Goal: Task Accomplishment & Management: Manage account settings

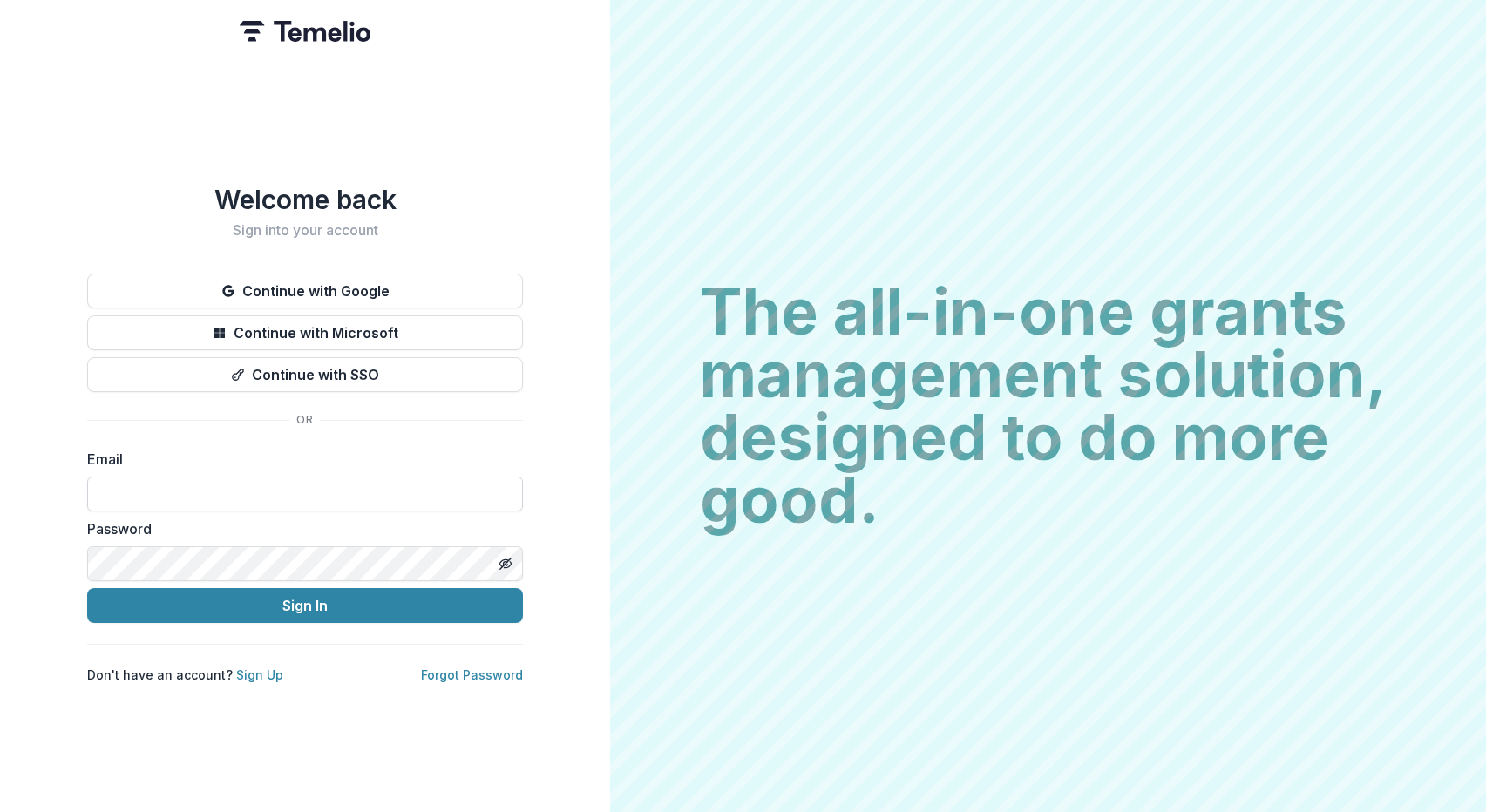
click at [369, 486] on input at bounding box center [305, 494] width 436 height 35
type input "**********"
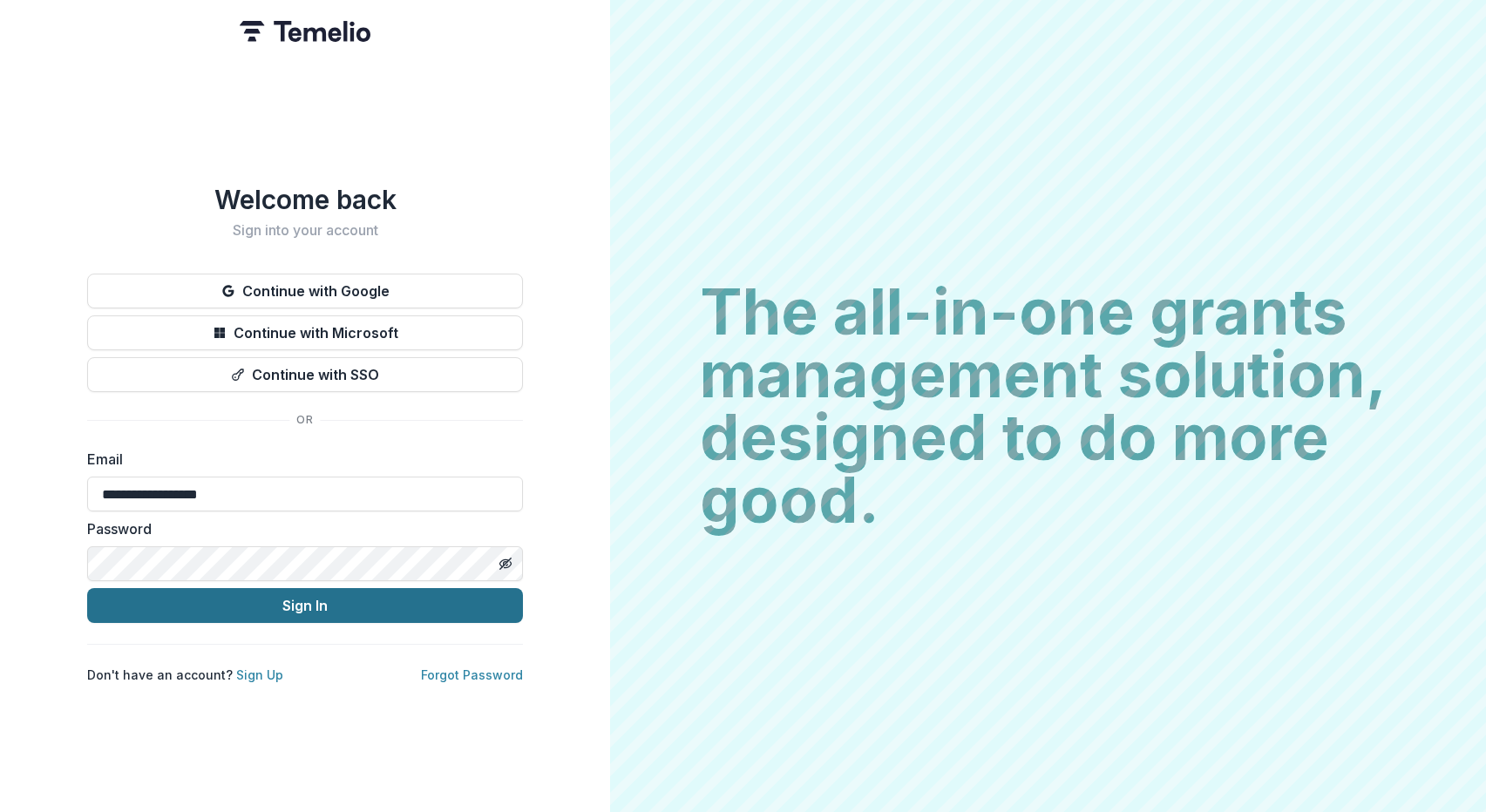
click at [295, 596] on button "Sign In" at bounding box center [305, 605] width 436 height 35
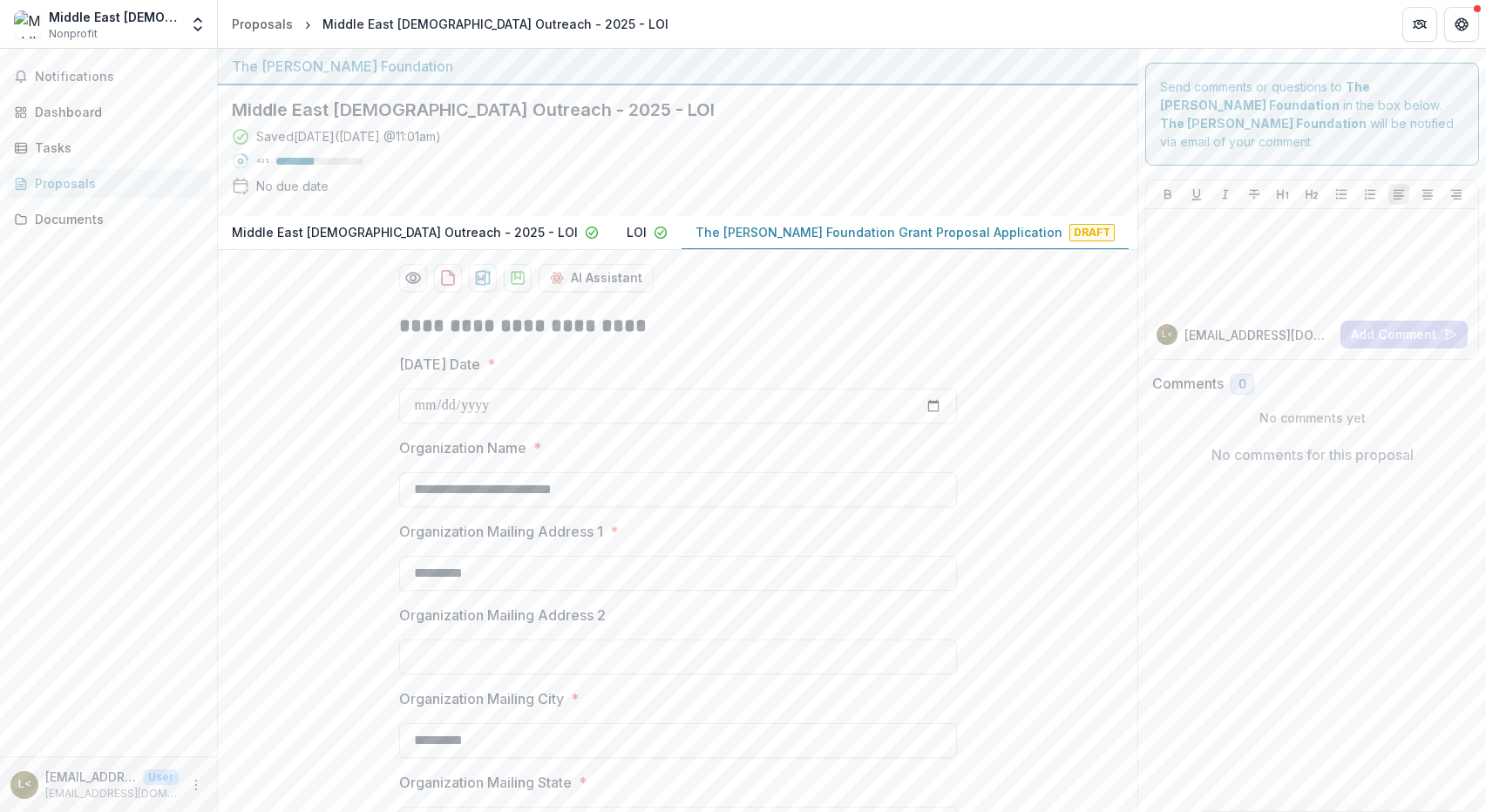
click at [182, 17] on div "Middle East [DEMOGRAPHIC_DATA] Outreach Nonprofit Team Settings Settings" at bounding box center [108, 24] width 203 height 35
click at [199, 21] on polyline "Open entity switcher" at bounding box center [197, 20] width 7 height 4
click at [119, 65] on link "Team Settings" at bounding box center [108, 68] width 209 height 29
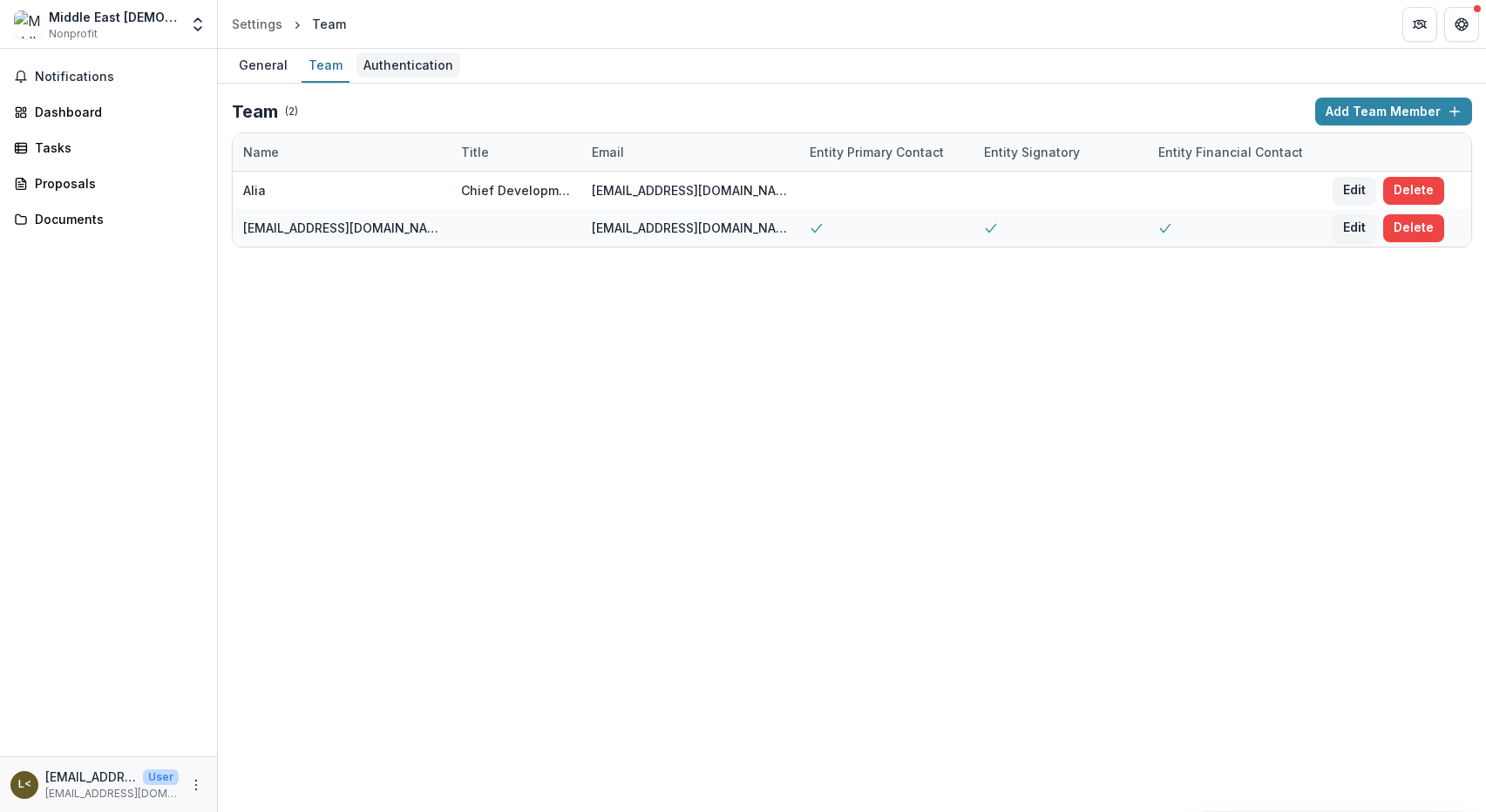
click at [407, 60] on div "Authentication" at bounding box center [408, 65] width 104 height 25
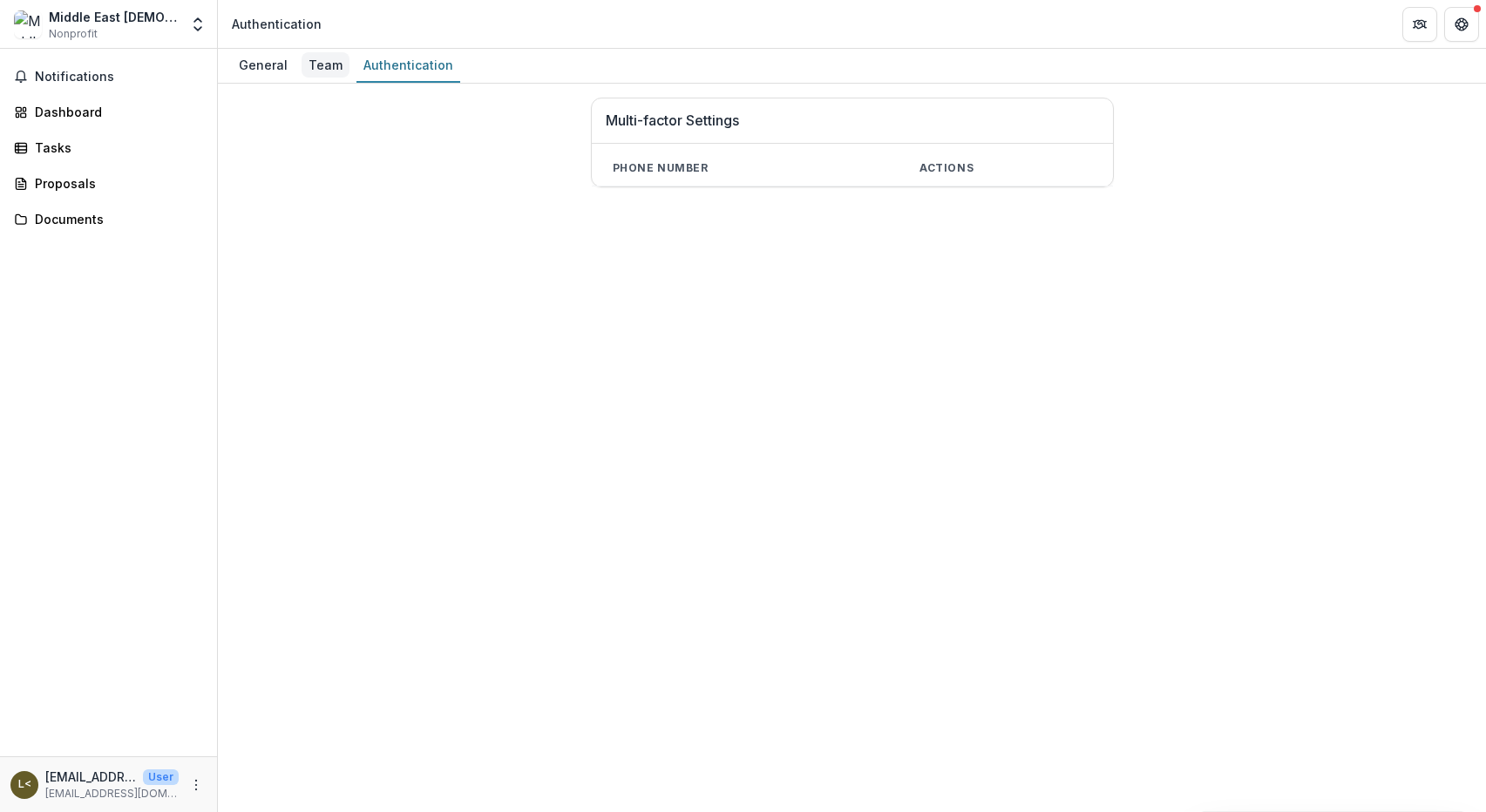
click at [318, 65] on div "Team" at bounding box center [325, 65] width 48 height 25
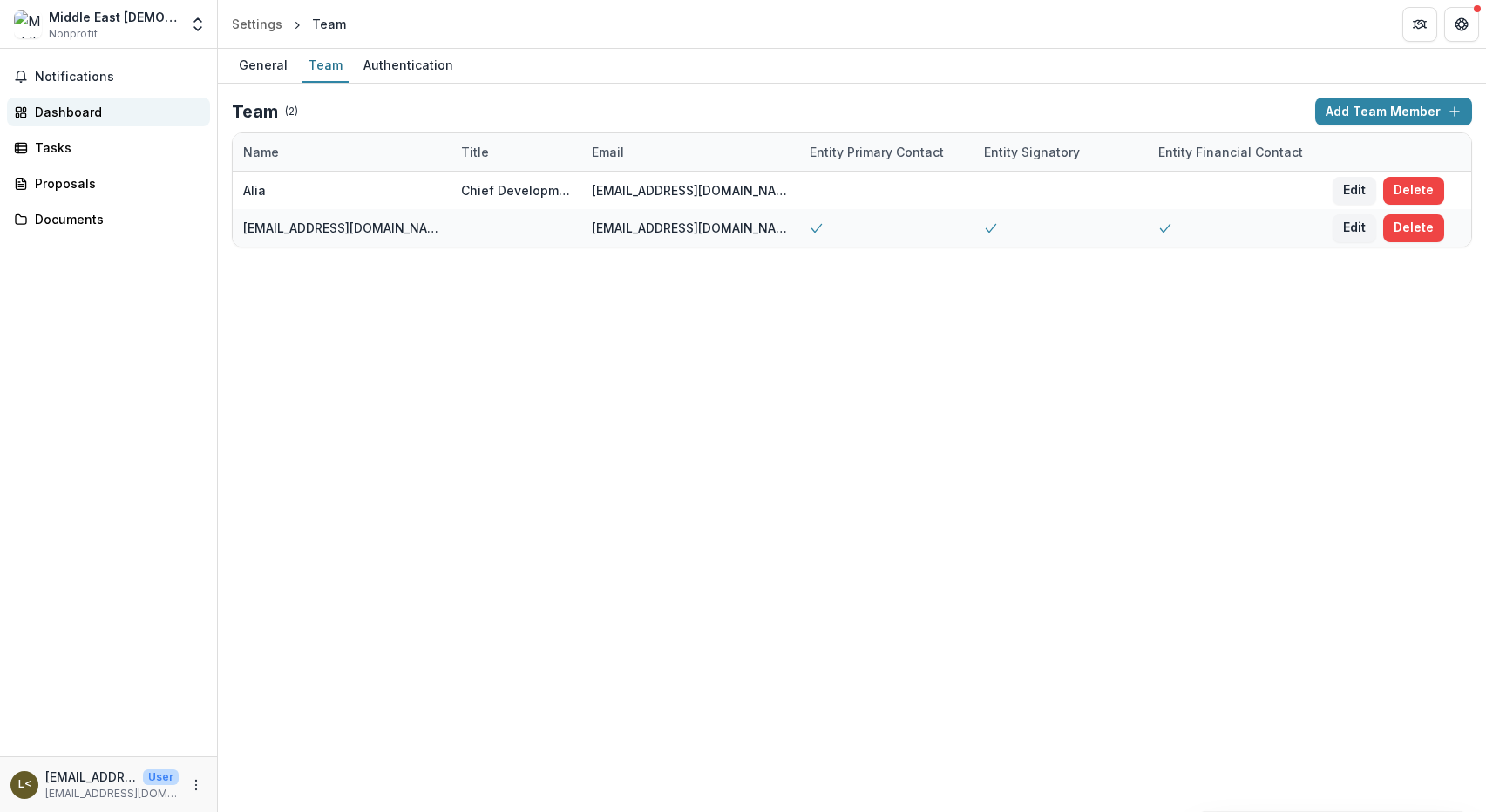
click at [60, 113] on div "Dashboard" at bounding box center [116, 112] width 161 height 18
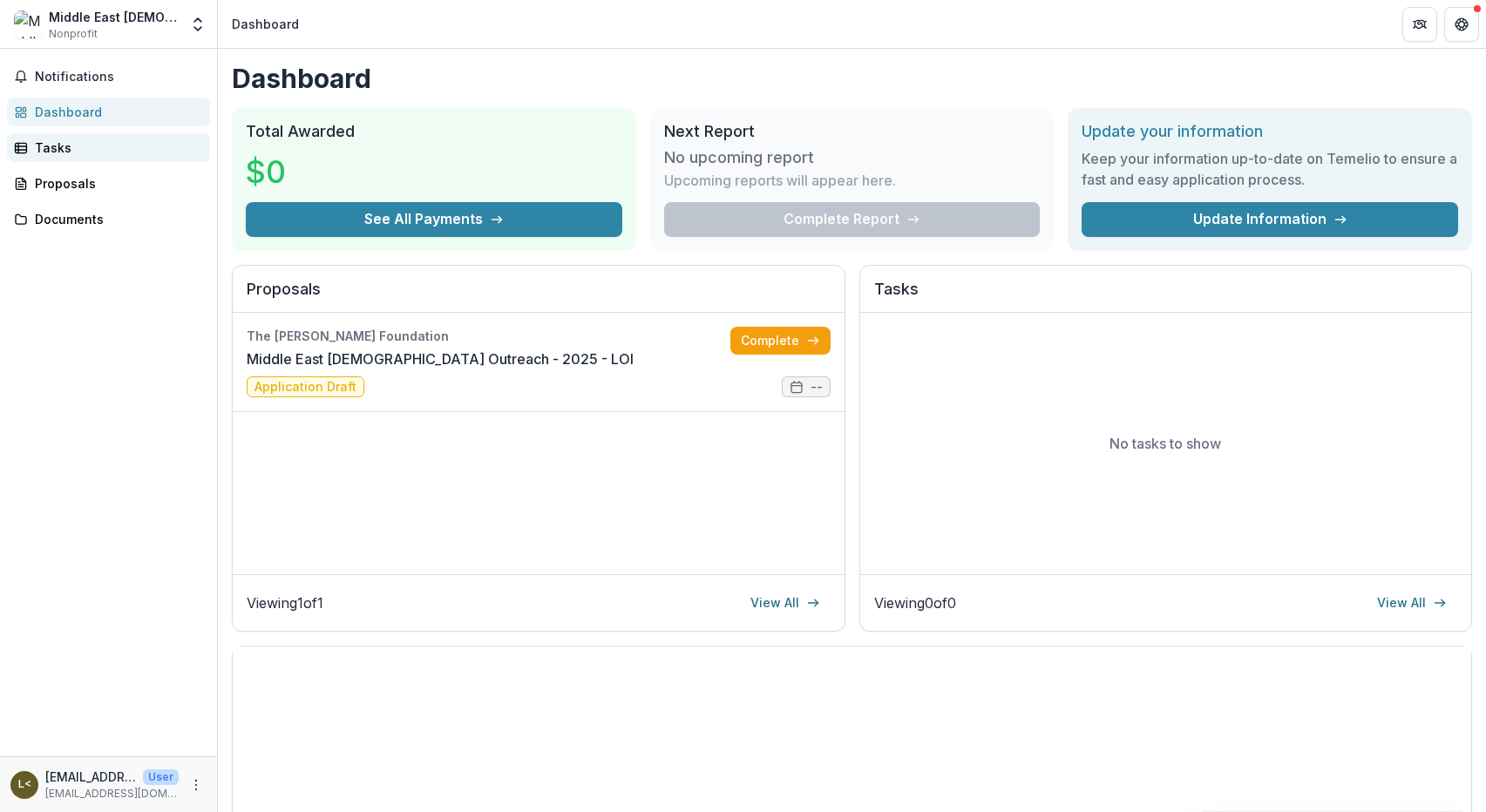
click at [52, 148] on div "Tasks" at bounding box center [116, 148] width 161 height 18
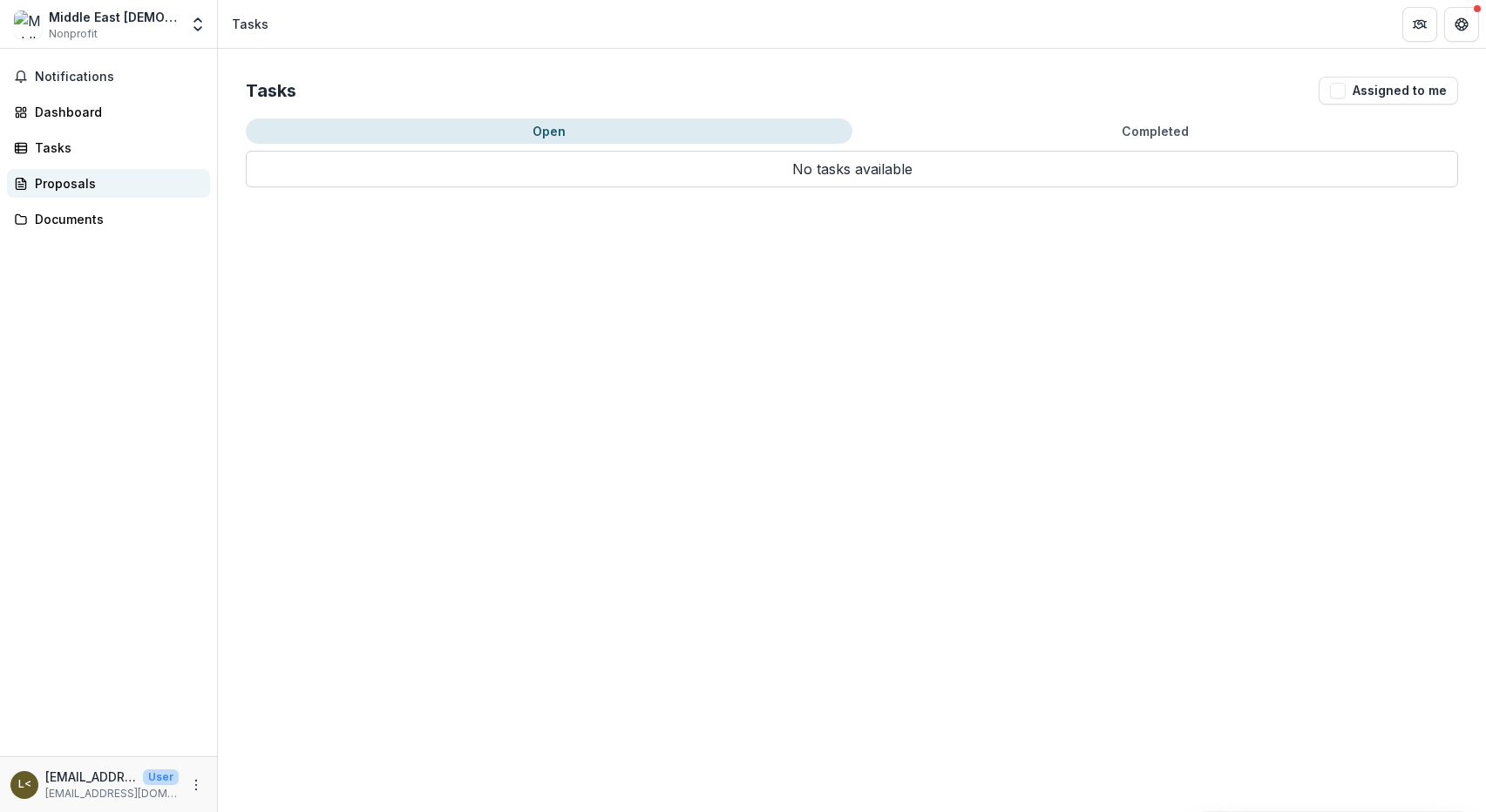
click at [63, 182] on div "Proposals" at bounding box center [116, 183] width 161 height 18
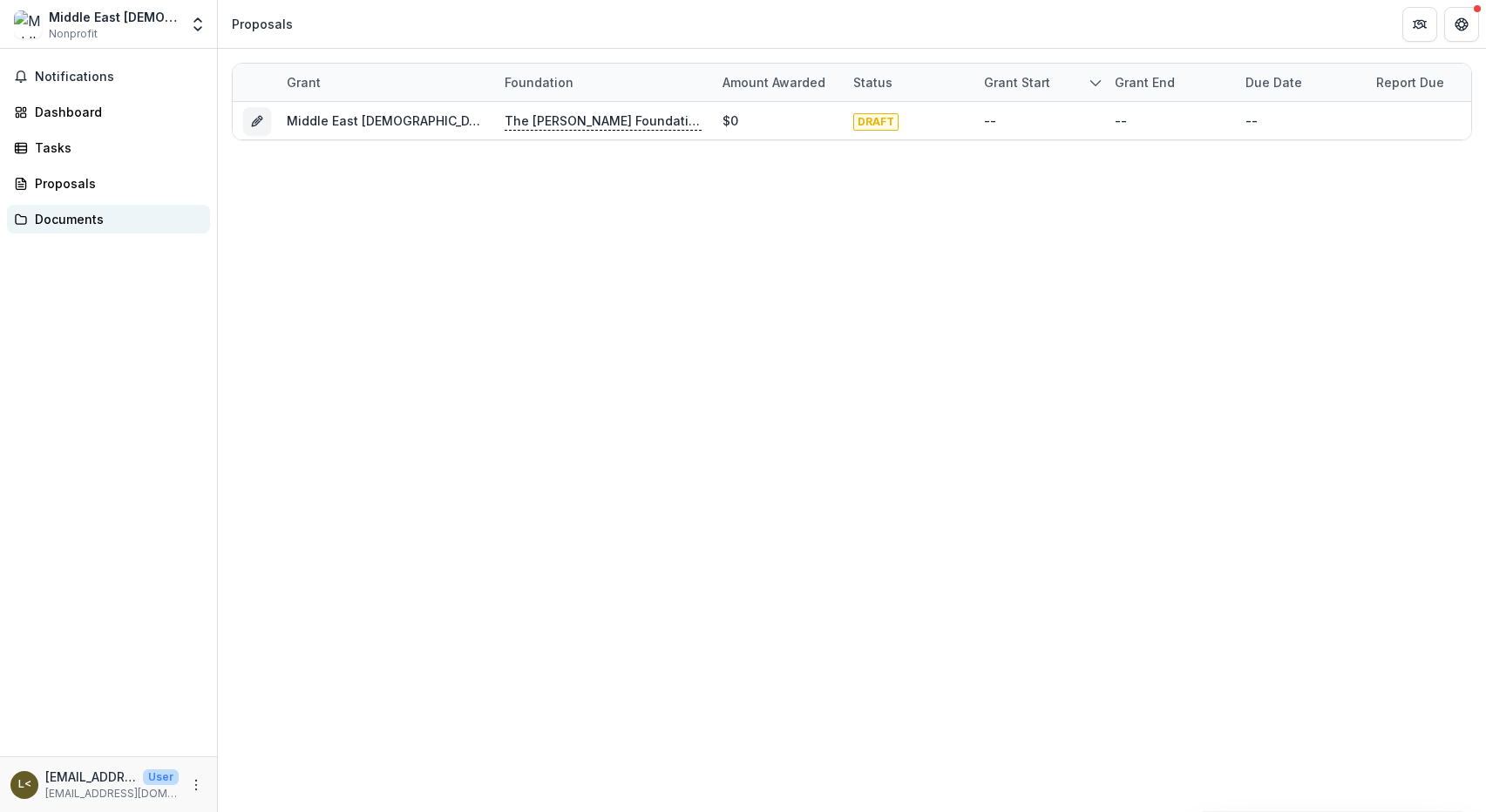
click at [84, 217] on div "Documents" at bounding box center [116, 219] width 161 height 18
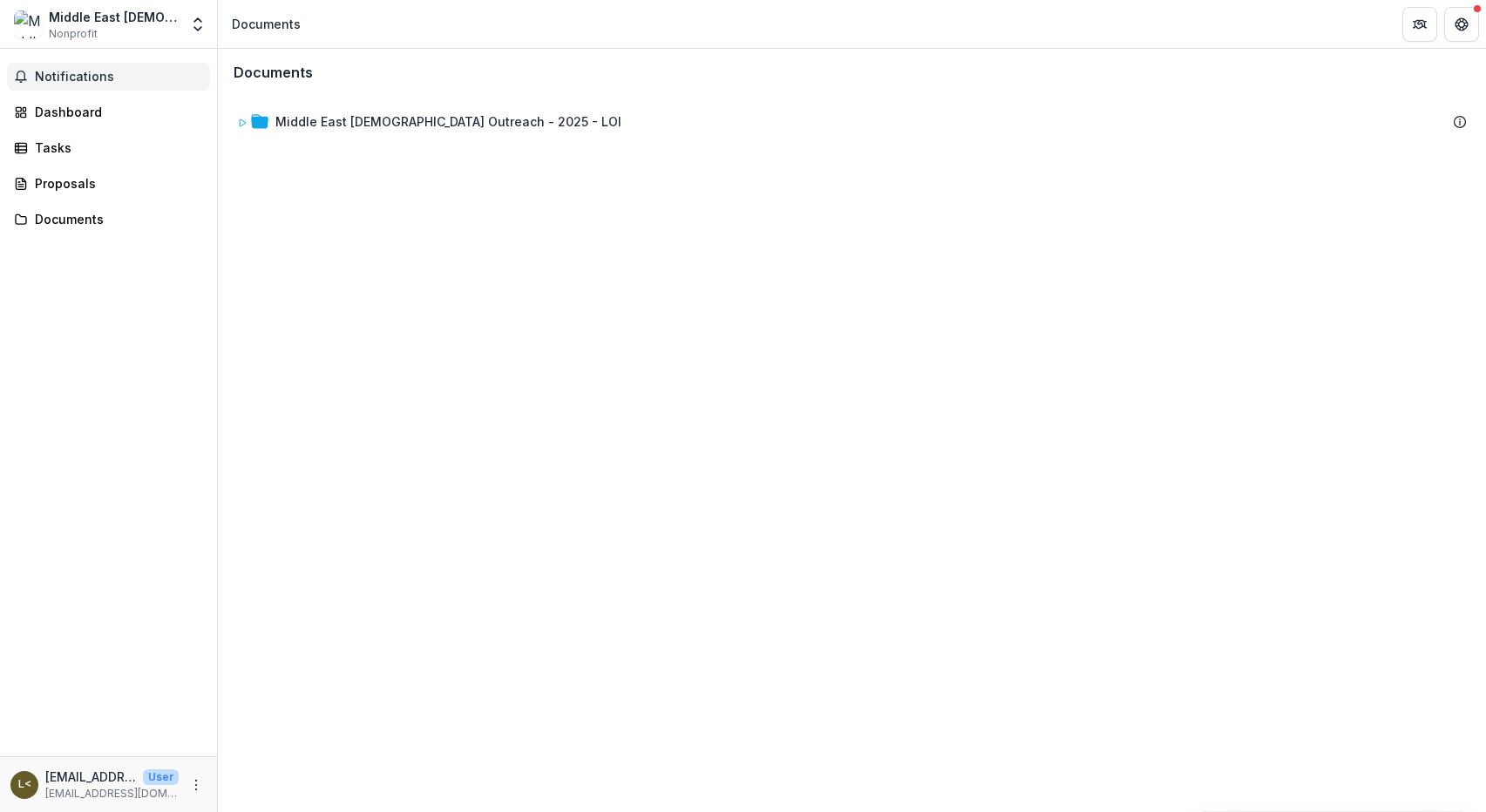
click at [83, 78] on span "Notifications" at bounding box center [119, 77] width 168 height 15
click at [85, 111] on div "Dashboard" at bounding box center [116, 112] width 161 height 18
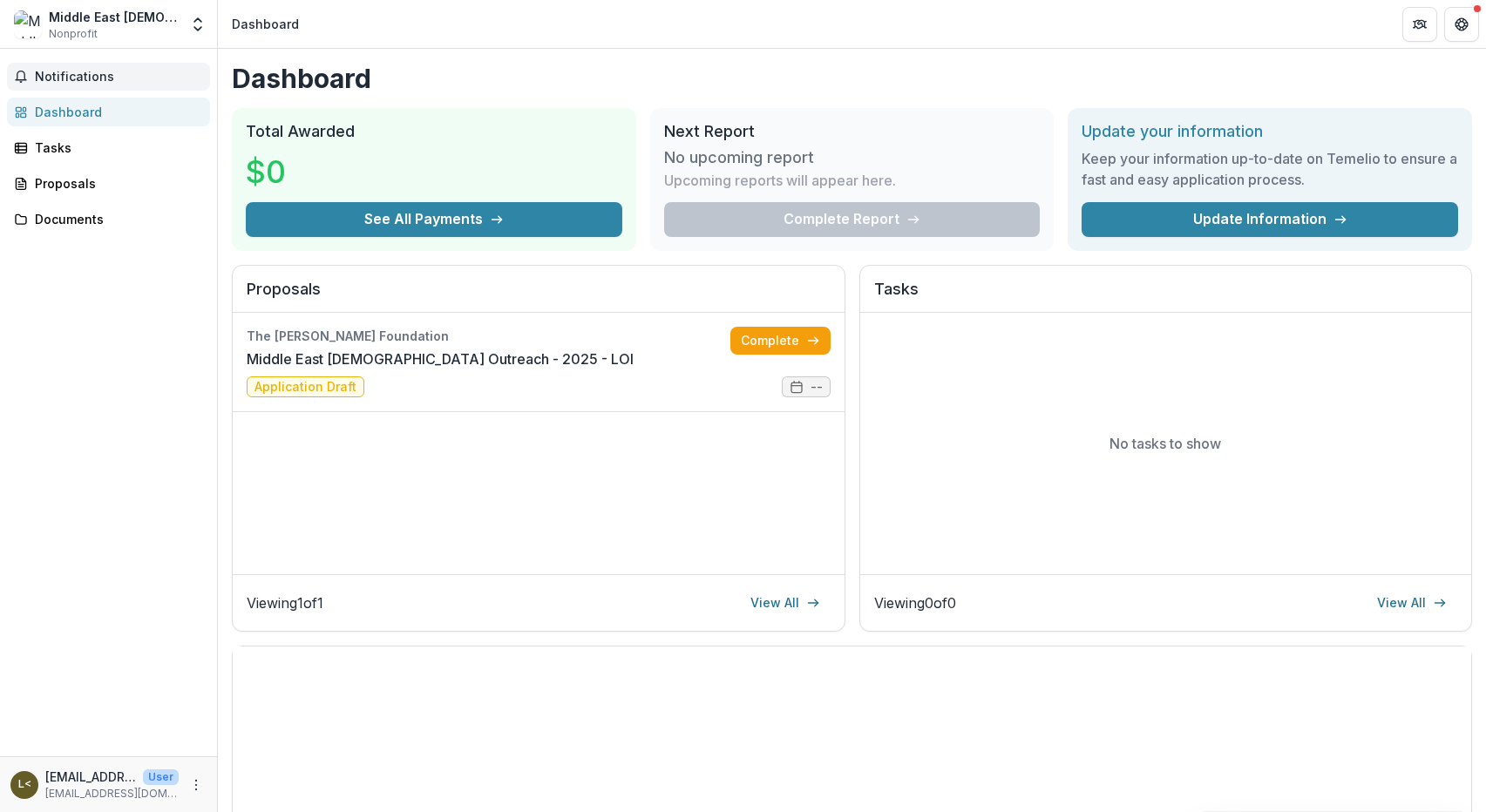
click at [71, 72] on span "Notifications" at bounding box center [119, 77] width 168 height 15
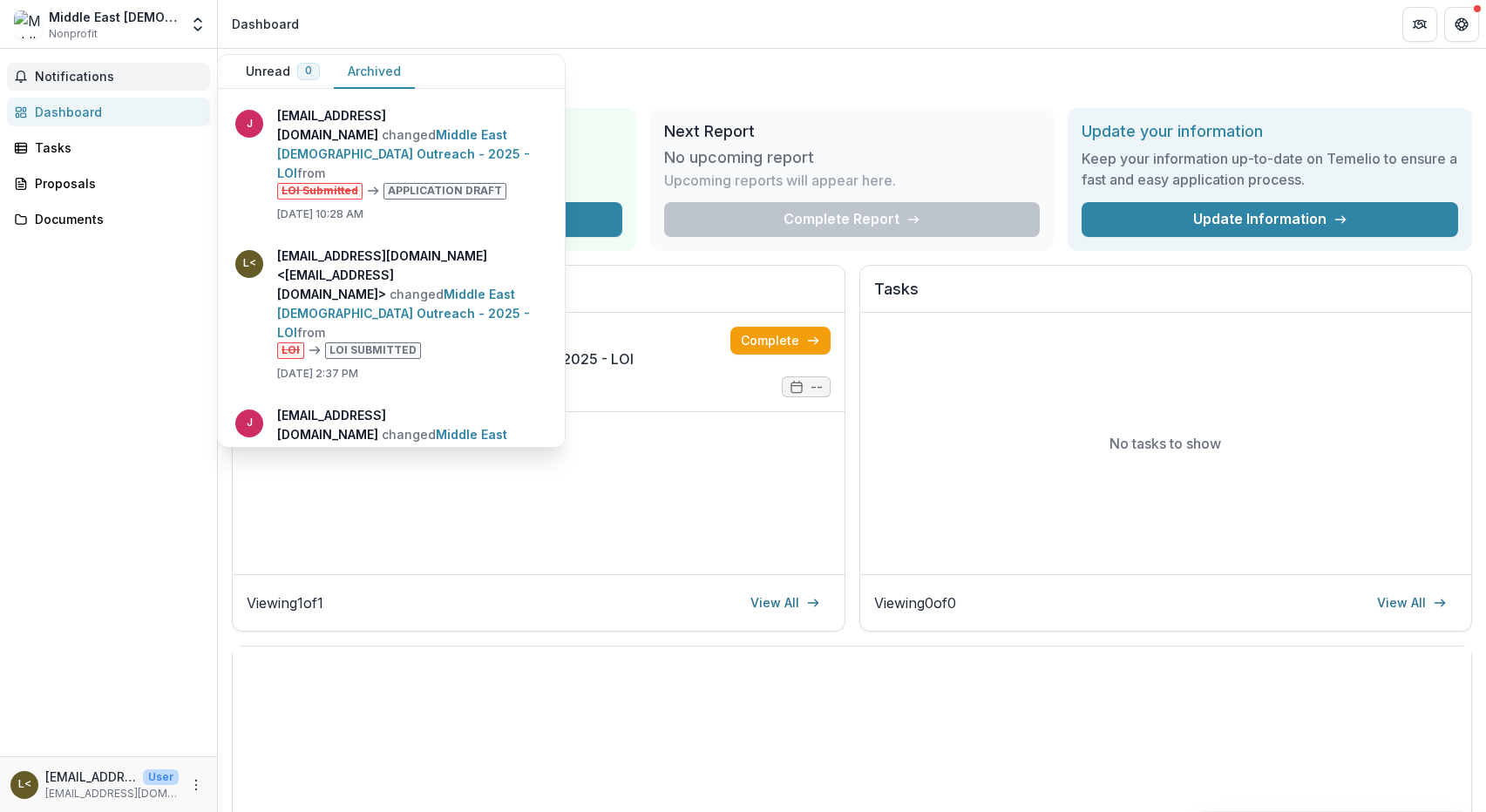
click at [376, 65] on button "Archived" at bounding box center [374, 72] width 81 height 34
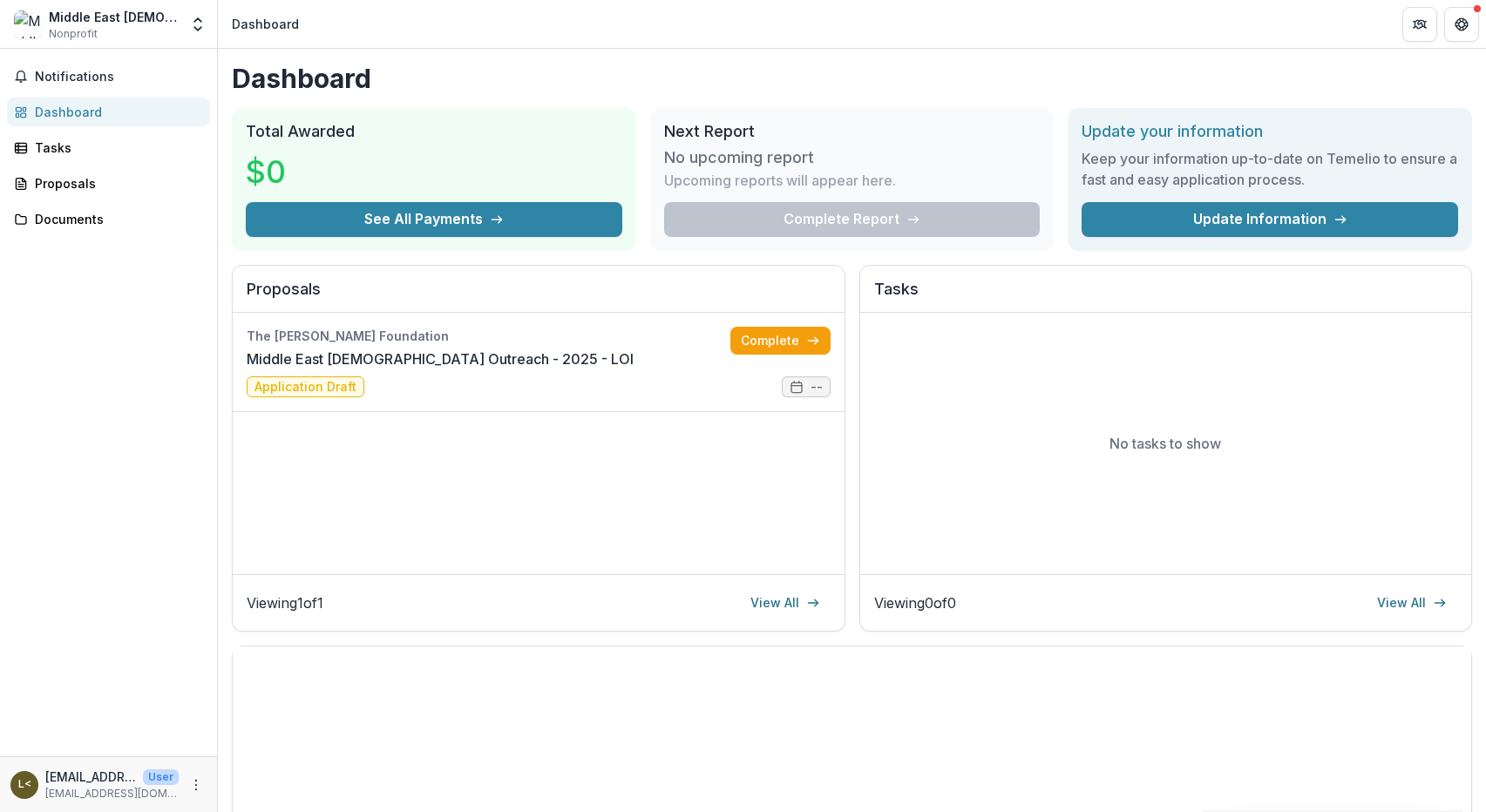
click at [406, 18] on header "Dashboard" at bounding box center [851, 23] width 1268 height 48
click at [1459, 21] on icon "Get Help" at bounding box center [1462, 24] width 14 height 14
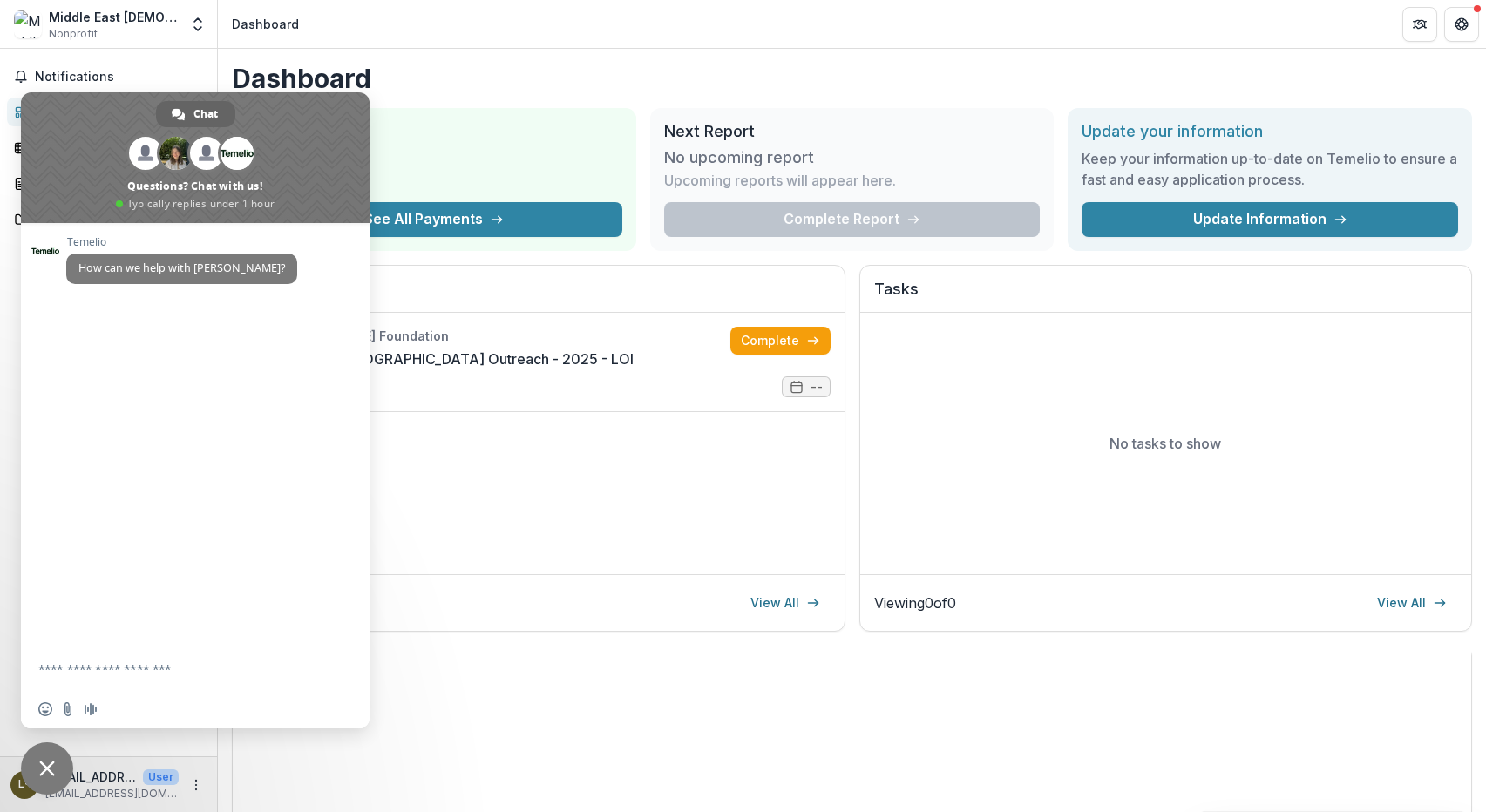
click at [1138, 64] on h1 "Dashboard" at bounding box center [852, 79] width 1240 height 31
click at [193, 788] on icon "More" at bounding box center [196, 785] width 14 height 14
click at [263, 774] on button "Logout" at bounding box center [311, 777] width 187 height 29
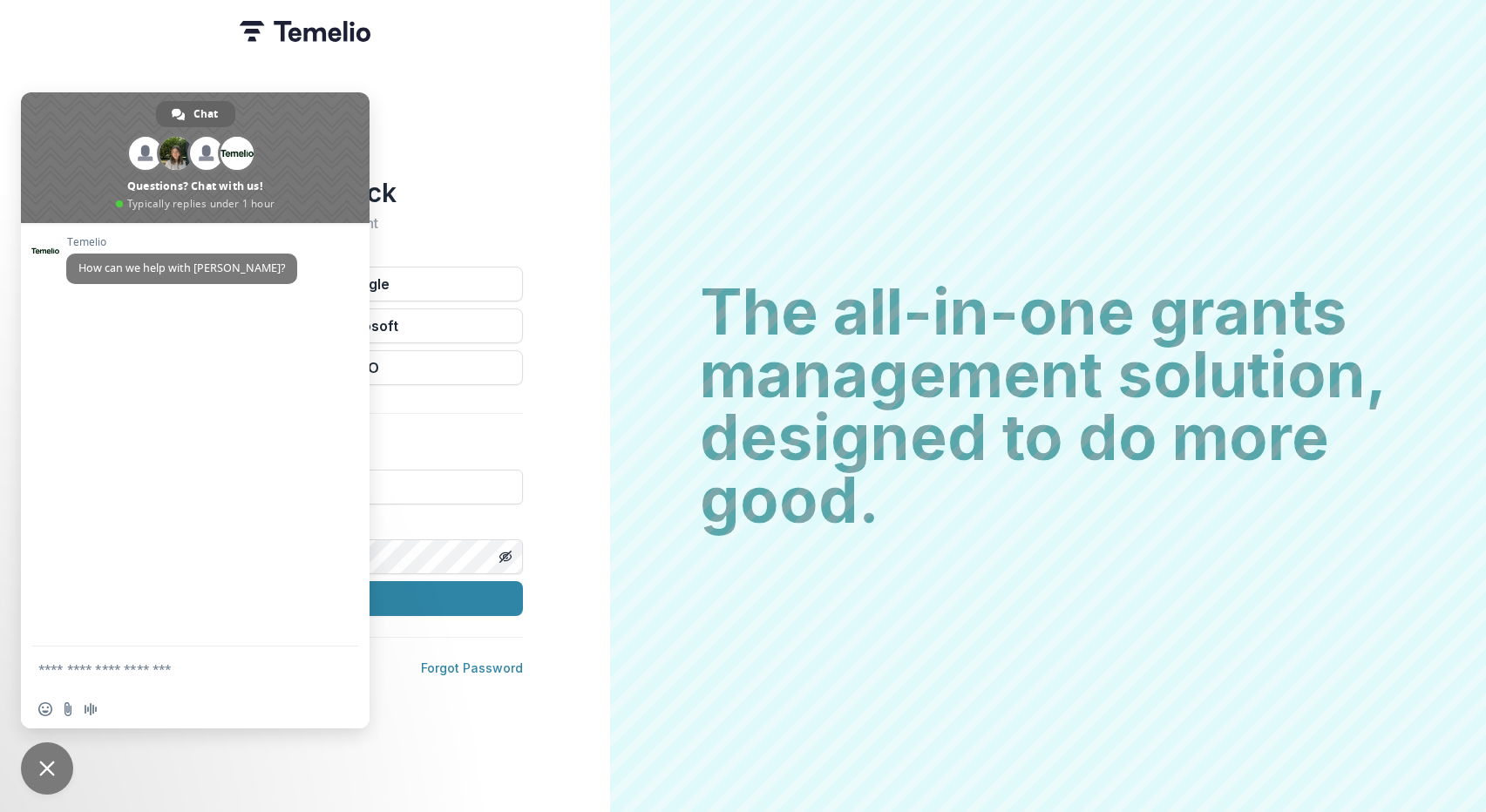
click at [52, 764] on span "Close chat" at bounding box center [47, 768] width 16 height 16
